Goal: Information Seeking & Learning: Learn about a topic

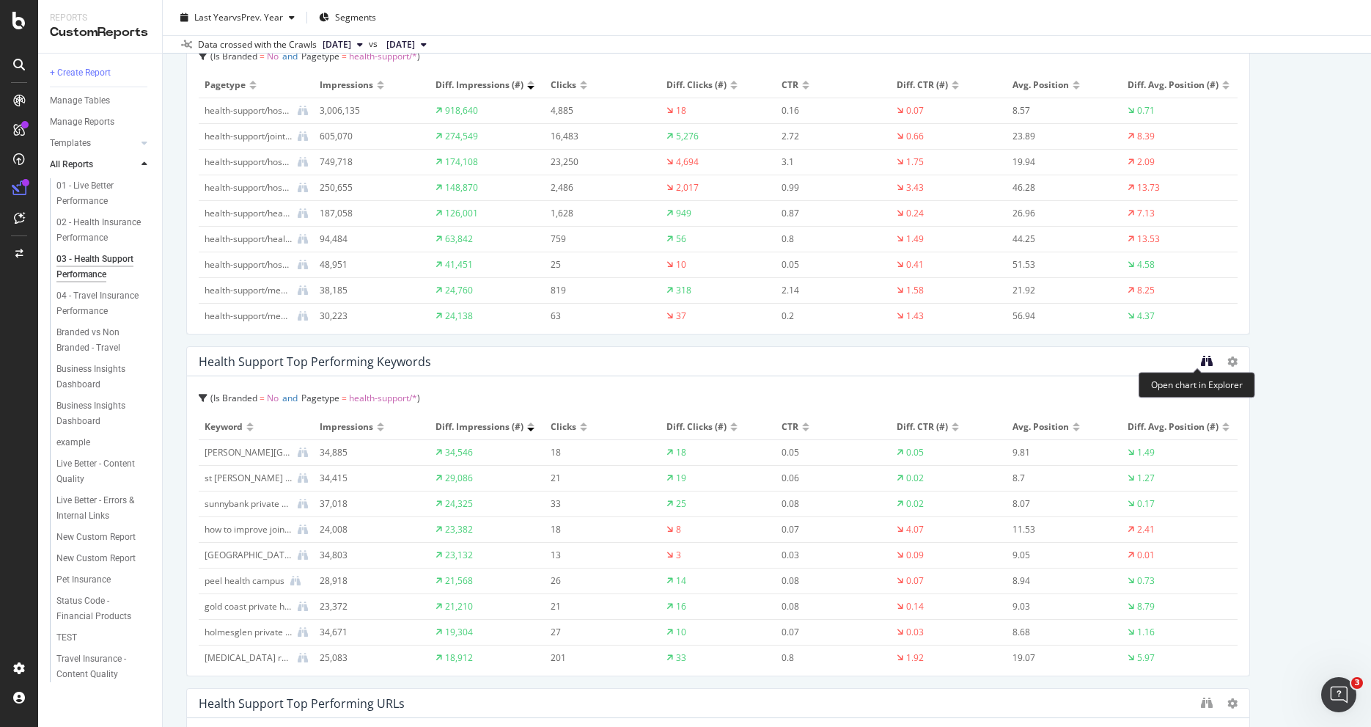
click at [1201, 362] on icon "binoculars" at bounding box center [1207, 361] width 12 height 12
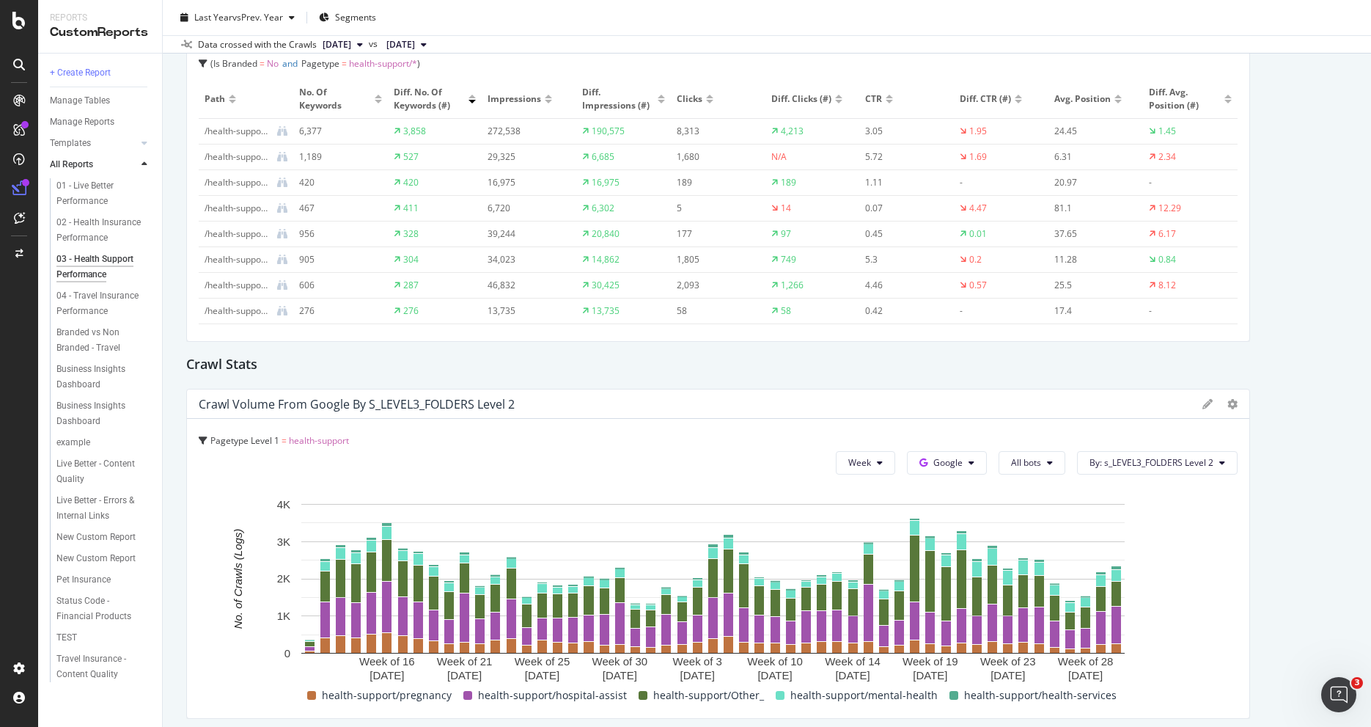
scroll to position [2039, 0]
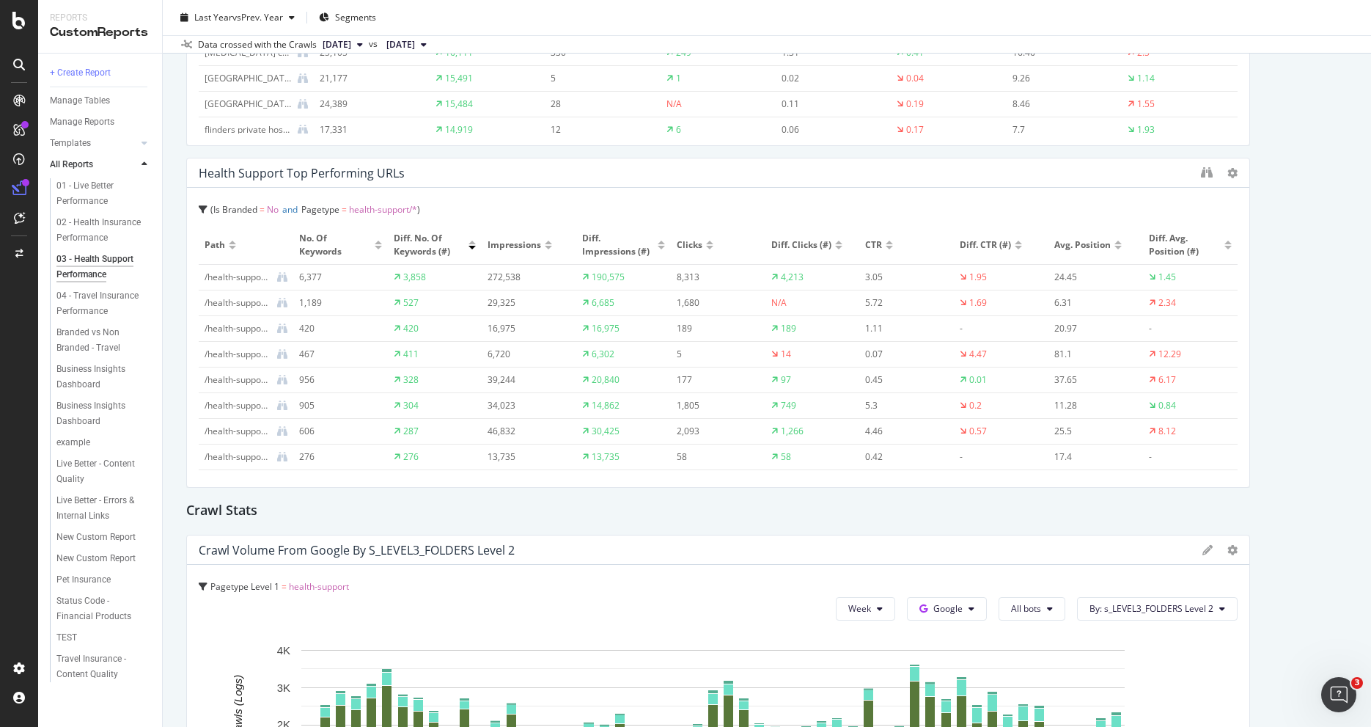
click at [1280, 258] on div "Health Support No. of Keywords Trend Is Branded = No and Pagetype = health-supp…" at bounding box center [767, 717] width 1162 height 5220
click at [658, 246] on div at bounding box center [661, 248] width 7 height 4
click at [1201, 170] on icon "binoculars" at bounding box center [1207, 172] width 12 height 12
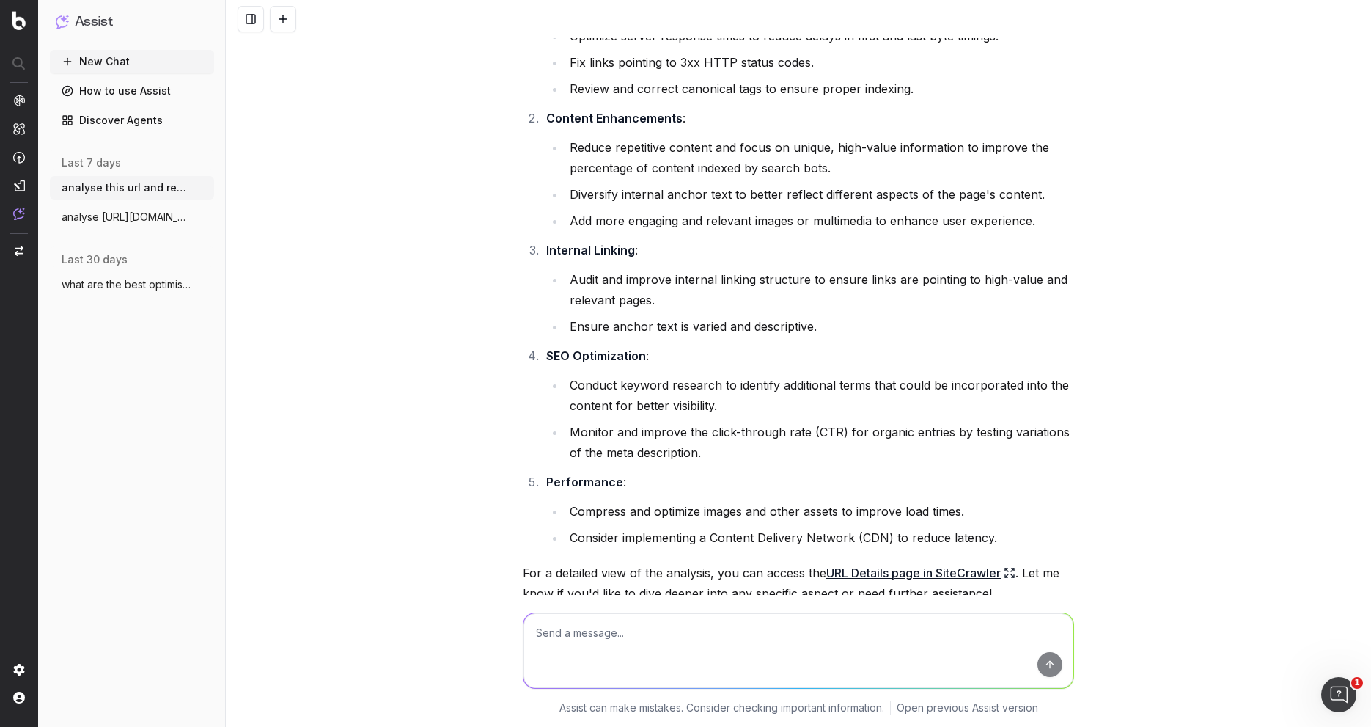
scroll to position [968, 0]
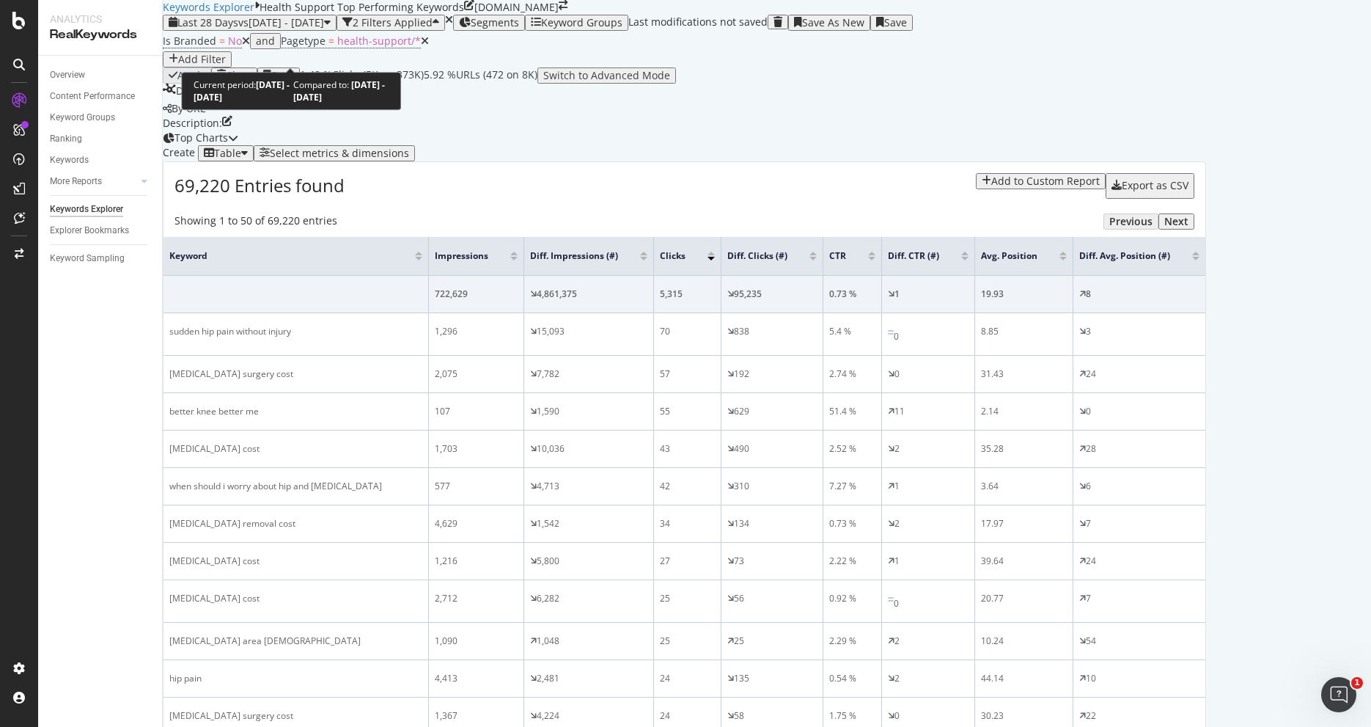
click at [324, 29] on span "vs 2023 Aug. 20th - 2024 Aug. 18th" at bounding box center [281, 22] width 86 height 14
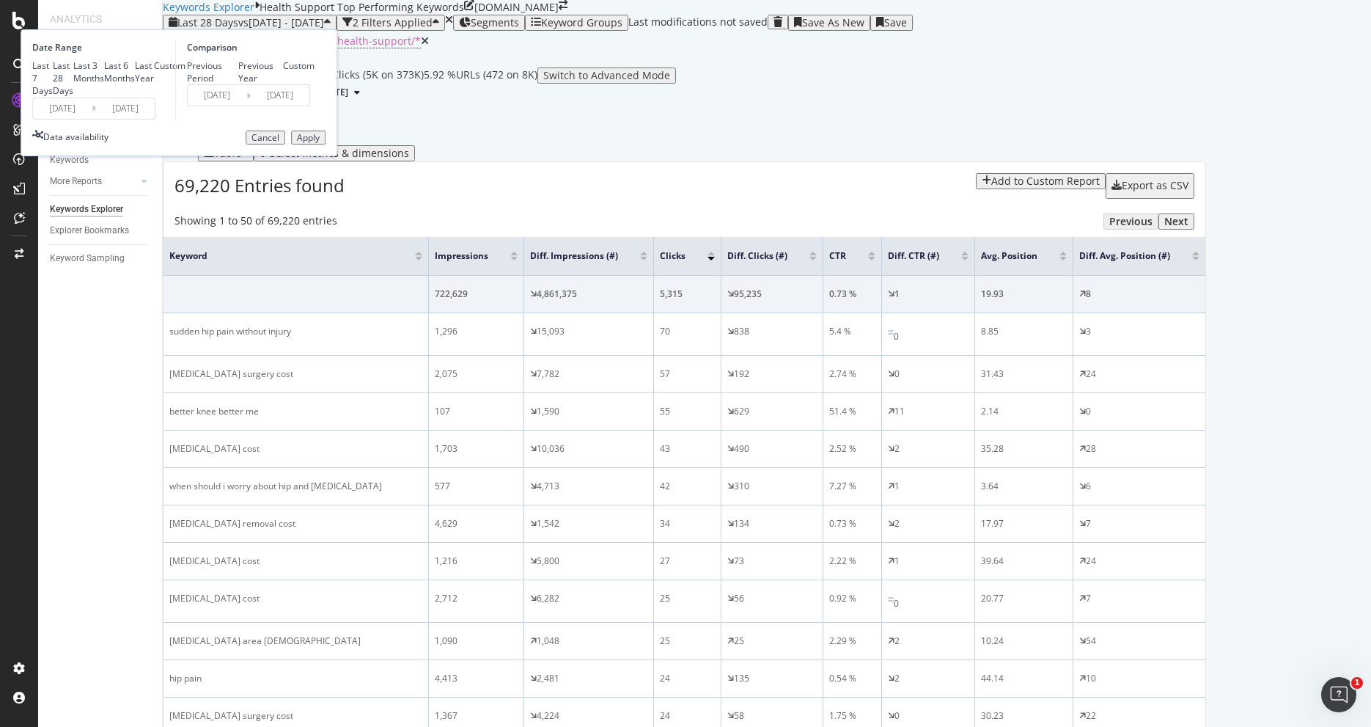
click at [154, 84] on div "Last Year" at bounding box center [144, 71] width 19 height 25
type input "2024/08/17"
click at [284, 84] on div "Previous Year" at bounding box center [260, 71] width 45 height 25
type input "2023/08/19"
type input "2024/08/17"
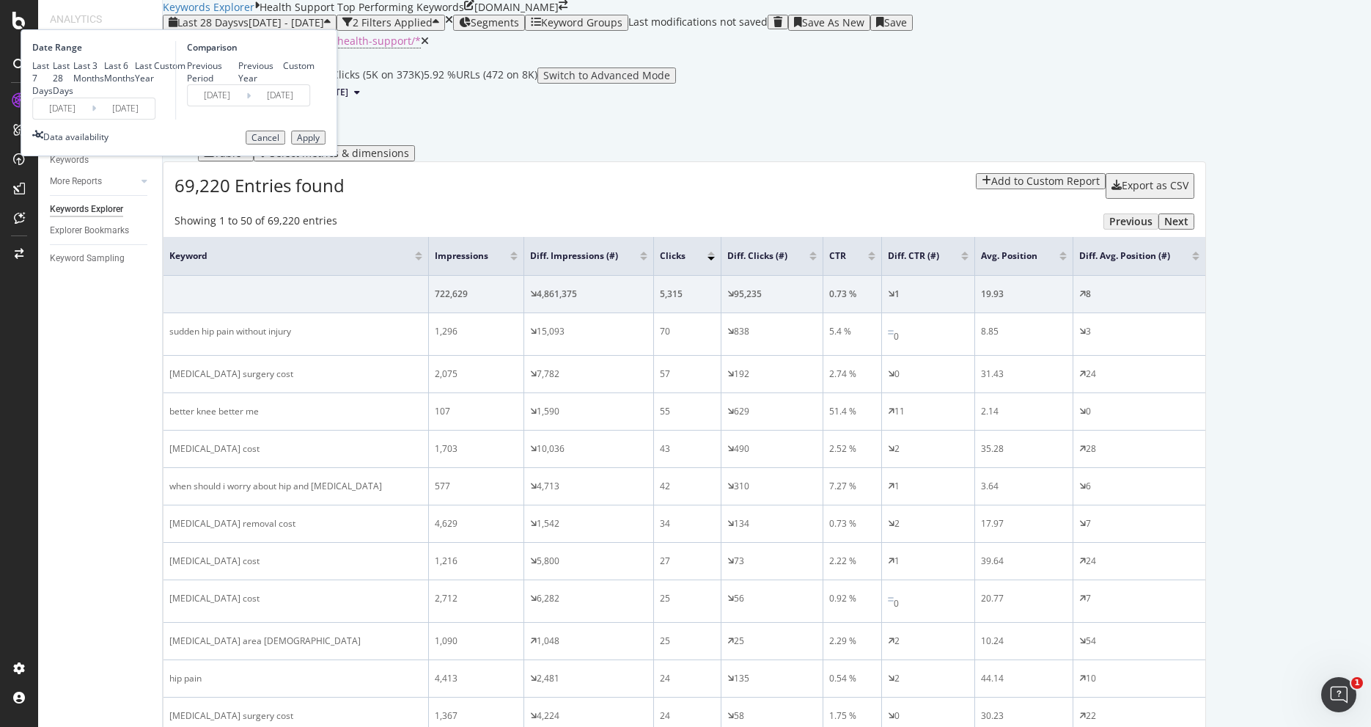
click at [320, 143] on div "Apply" at bounding box center [308, 138] width 23 height 10
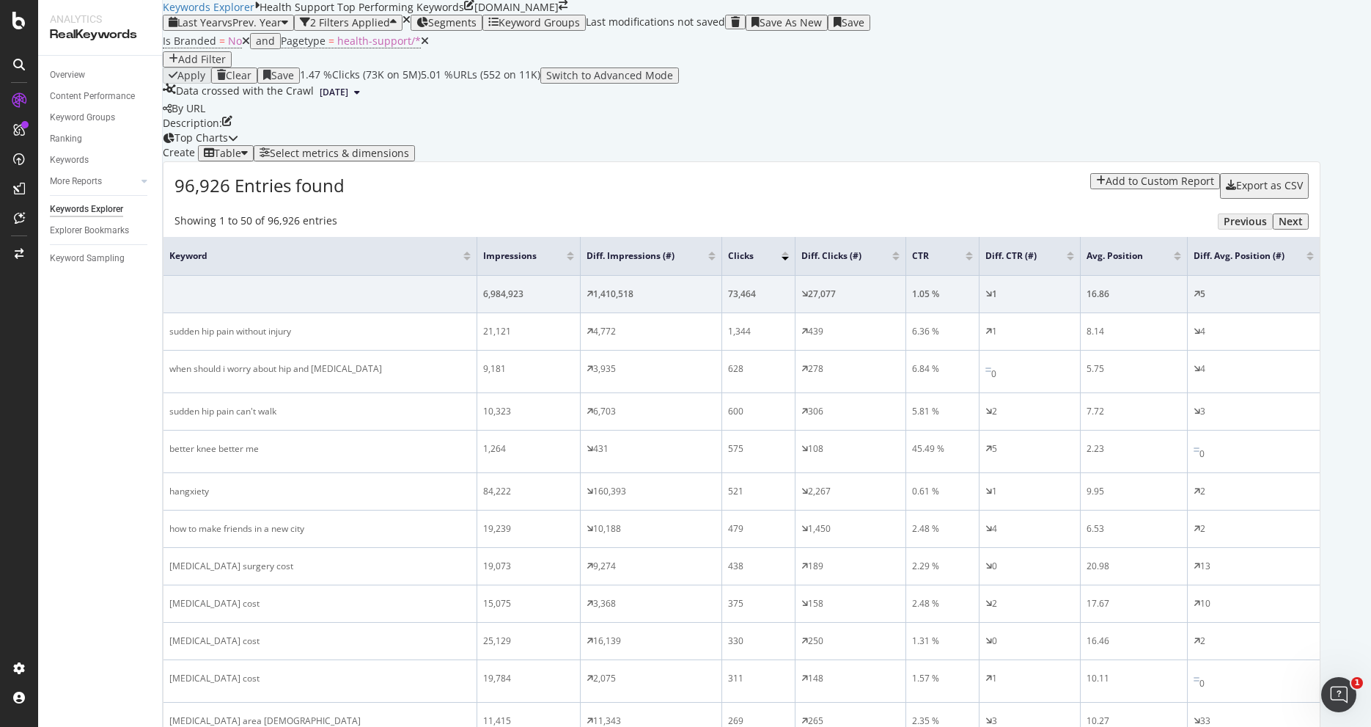
scroll to position [652, 0]
click at [235, 17] on span "vs Prev. Year" at bounding box center [251, 22] width 59 height 14
click at [715, 38] on div "Is Branded = No and Pagetype = health-support/* Add Filter" at bounding box center [742, 49] width 1158 height 37
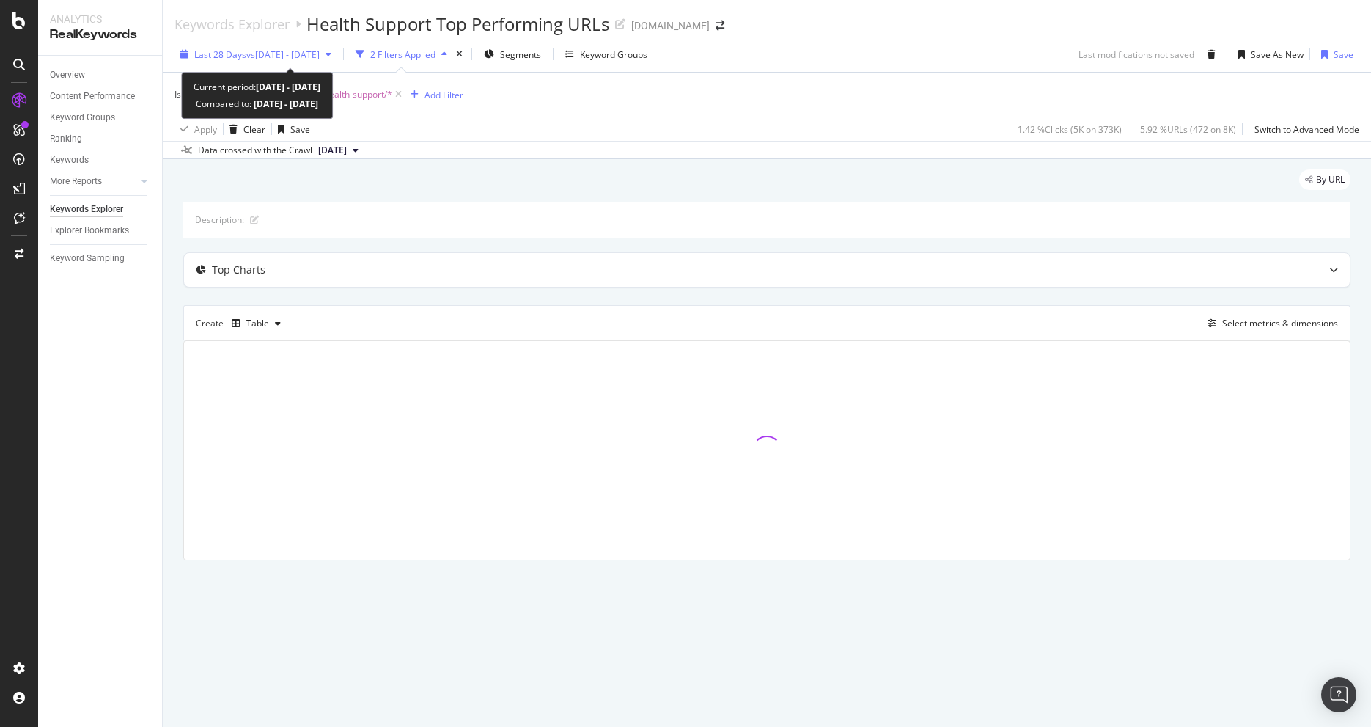
click at [241, 54] on span "Last 28 Days" at bounding box center [220, 54] width 52 height 12
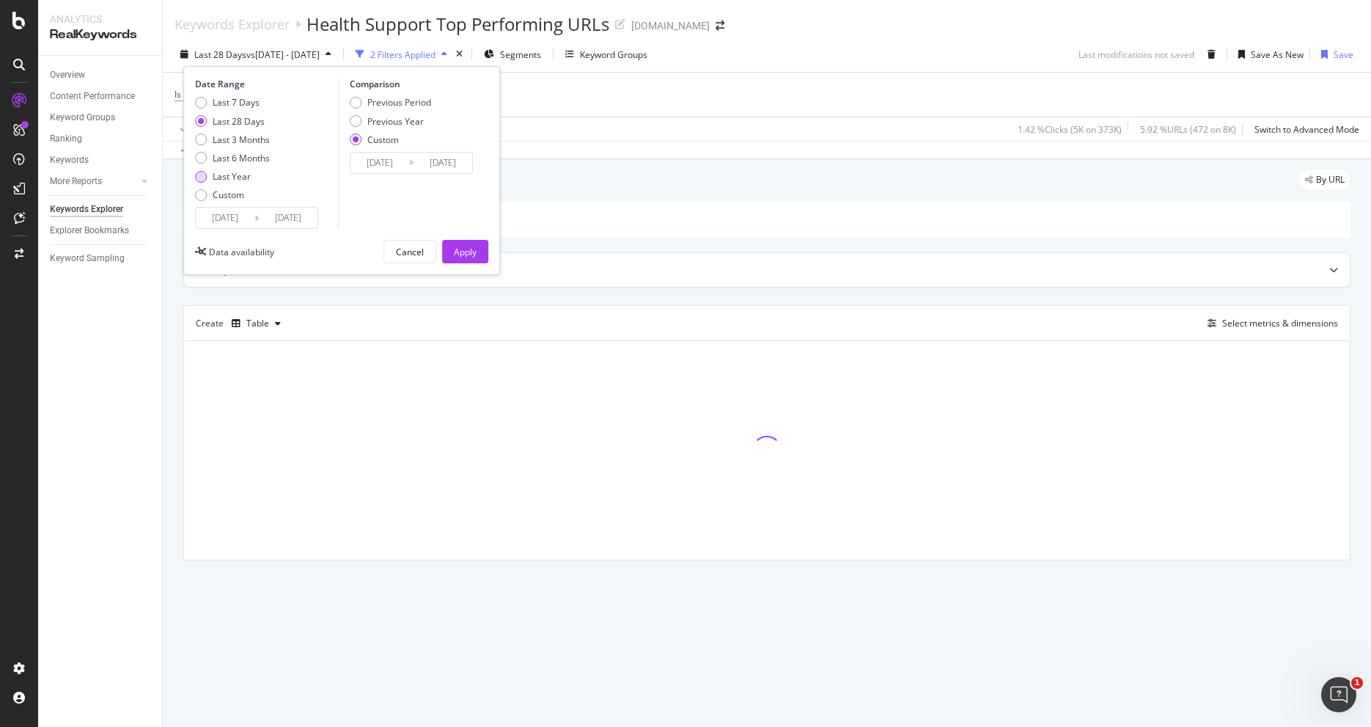
click at [231, 175] on div "Last Year" at bounding box center [232, 176] width 38 height 12
type input "2024/08/17"
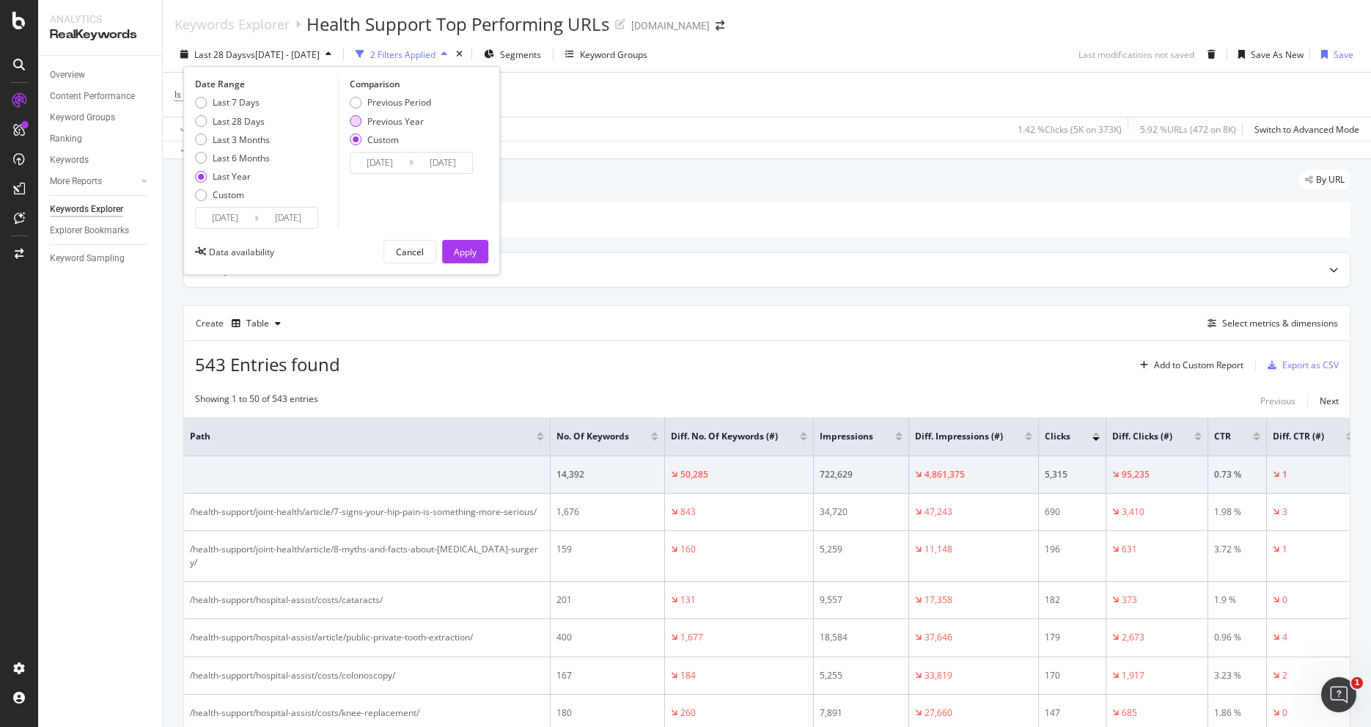
click at [412, 119] on div "Previous Year" at bounding box center [395, 121] width 56 height 12
type input "2023/08/19"
type input "2024/08/17"
click at [472, 248] on div "Apply" at bounding box center [465, 252] width 23 height 12
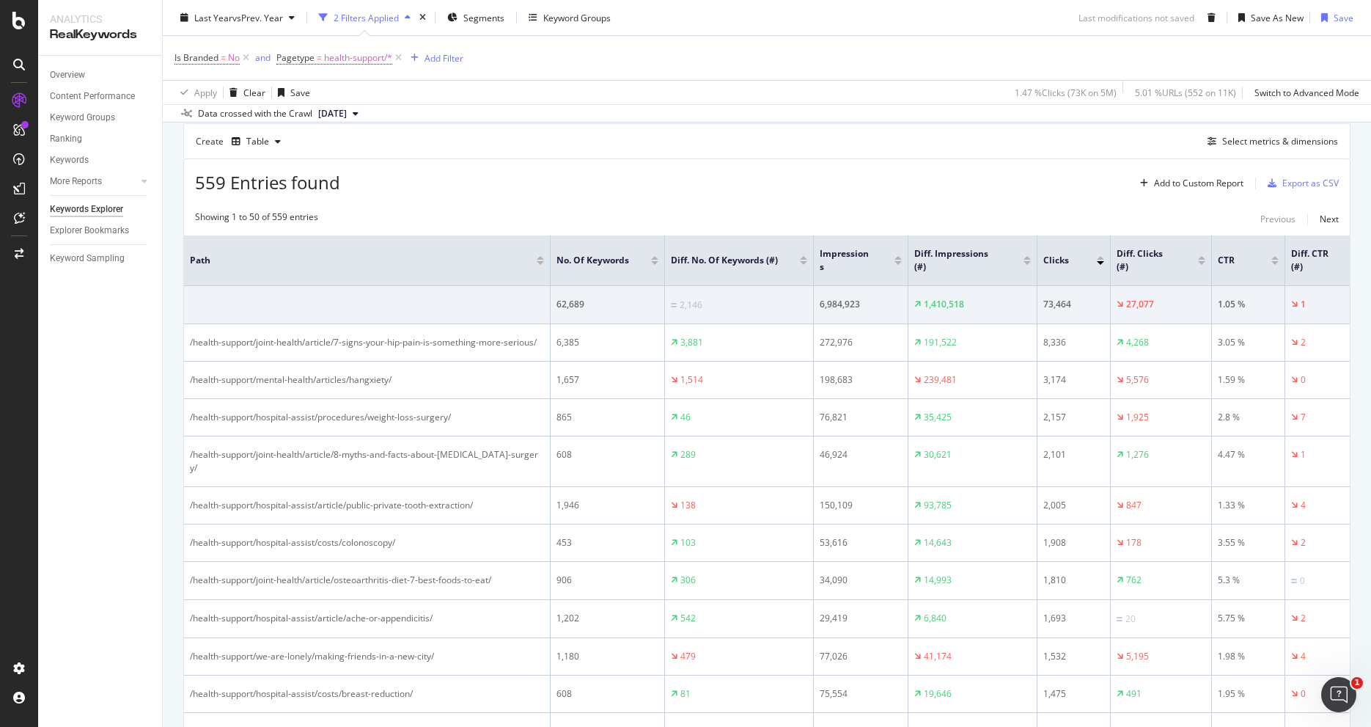
scroll to position [199, 0]
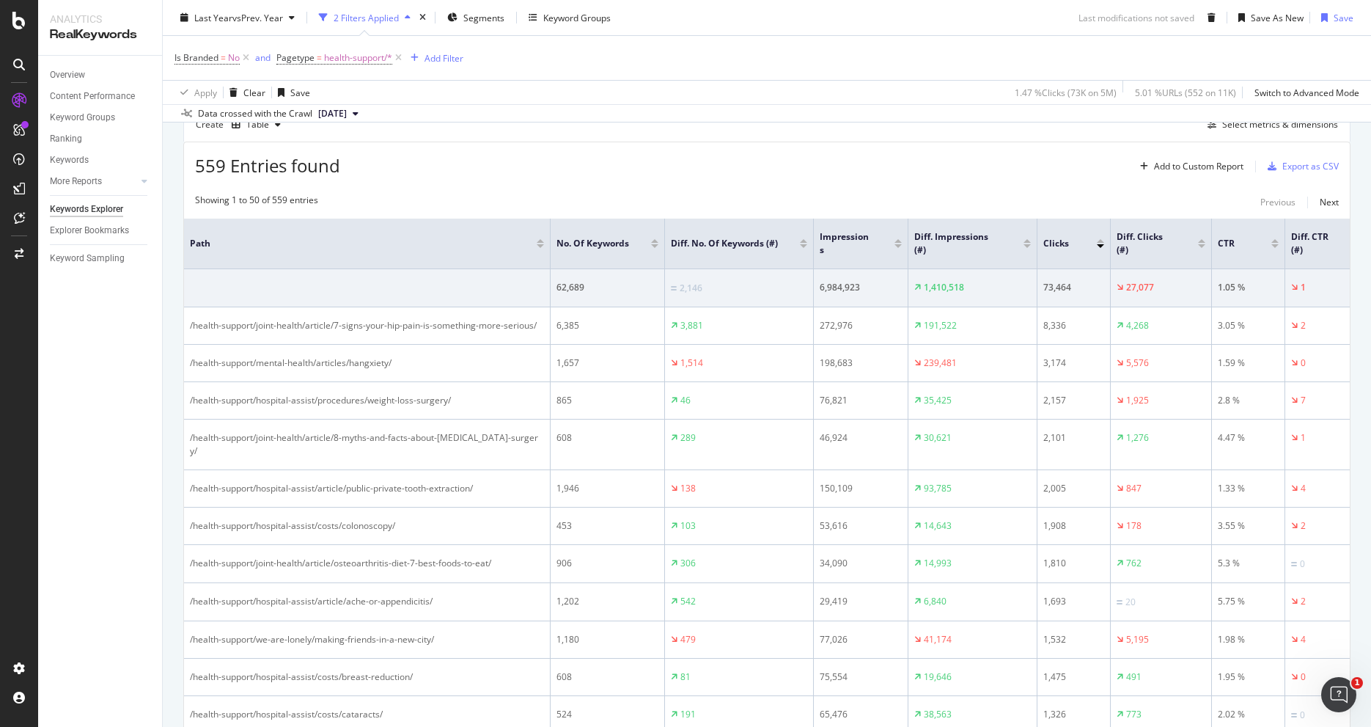
click at [898, 245] on div at bounding box center [898, 246] width 7 height 4
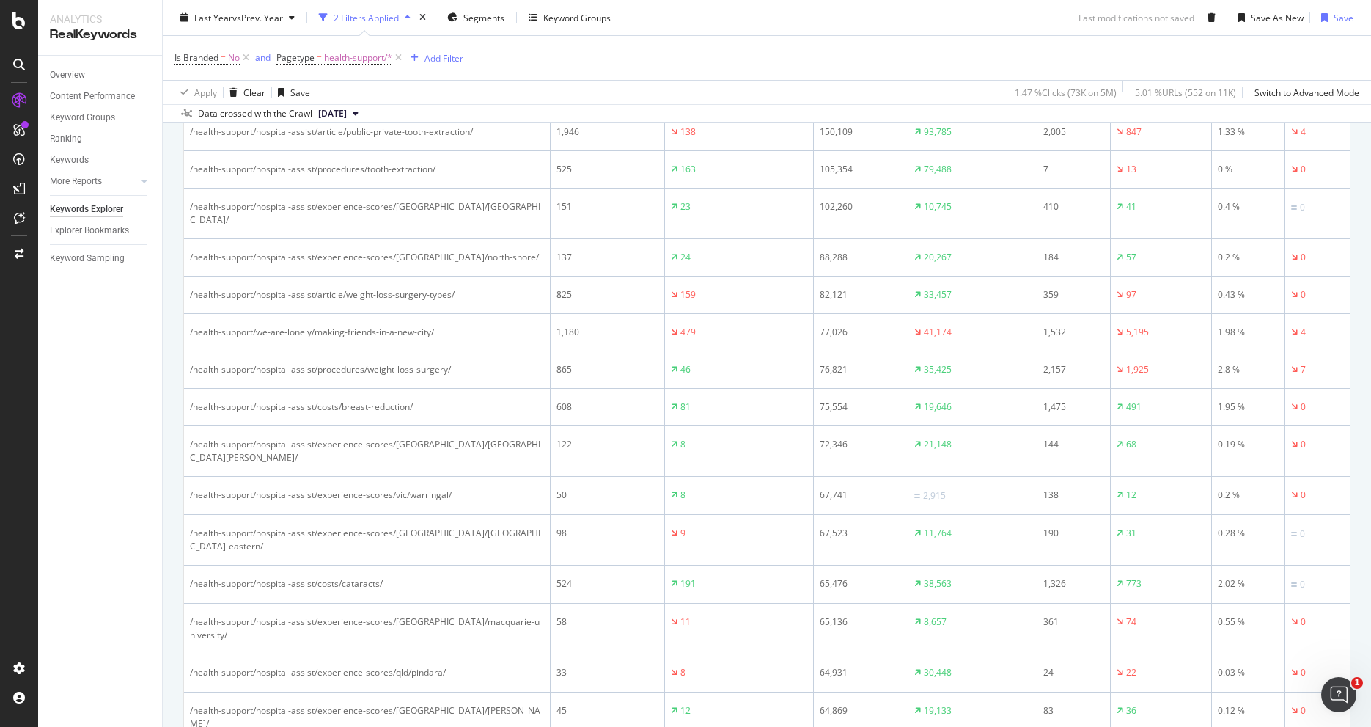
scroll to position [282, 0]
